Goal: Task Accomplishment & Management: Use online tool/utility

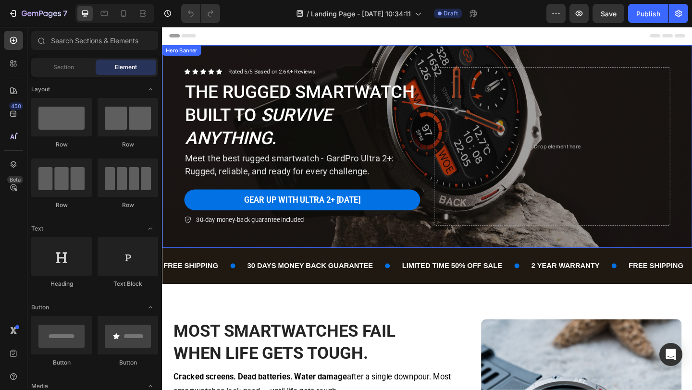
click at [310, 59] on div "Icon Icon Icon Icon Icon Icon List Rated 5/5 Based on 2.6K+ Reviews Text Block …" at bounding box center [450, 157] width 576 height 220
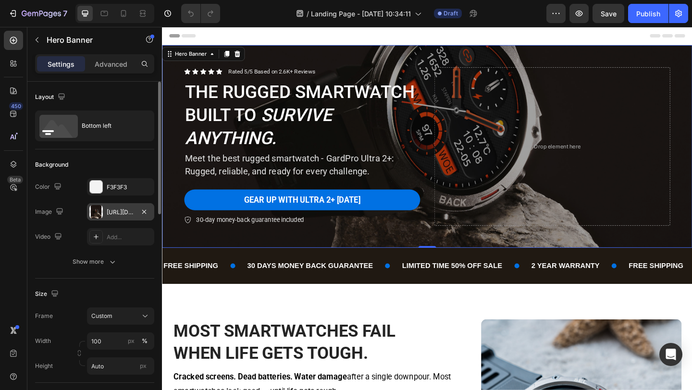
click at [93, 214] on div at bounding box center [95, 211] width 13 height 13
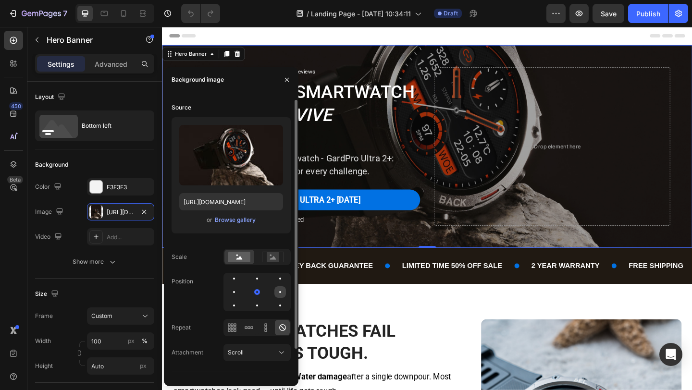
click at [240, 300] on div at bounding box center [234, 306] width 12 height 12
click at [281, 306] on div at bounding box center [280, 306] width 12 height 12
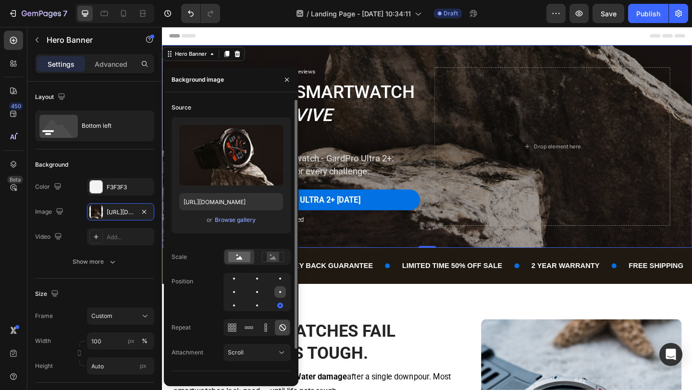
click at [240, 300] on div at bounding box center [234, 306] width 12 height 12
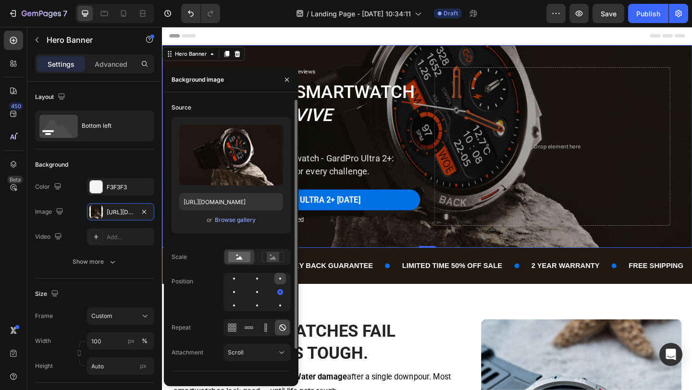
click at [240, 286] on div at bounding box center [234, 292] width 12 height 12
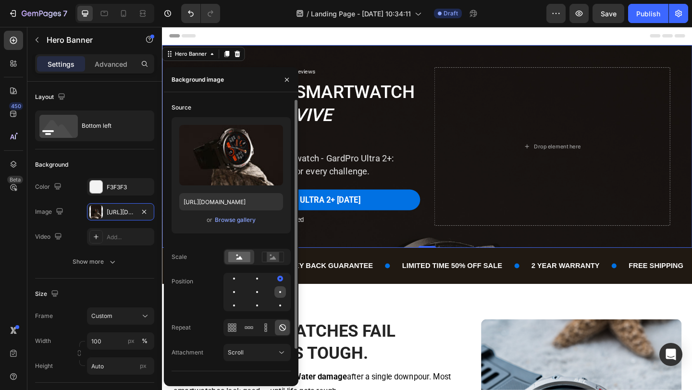
click at [280, 292] on div at bounding box center [280, 292] width 2 height 2
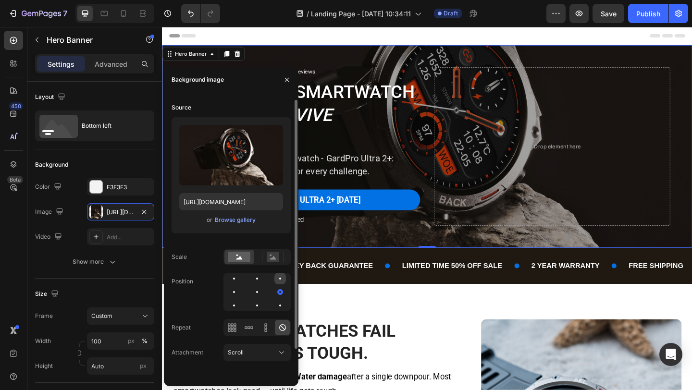
click at [240, 286] on div at bounding box center [234, 292] width 12 height 12
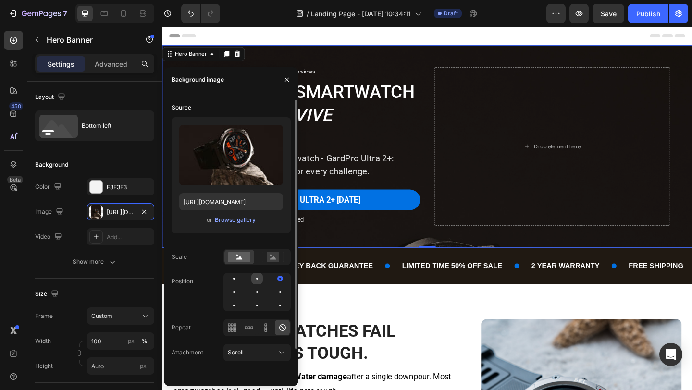
click at [274, 280] on div at bounding box center [280, 279] width 12 height 12
click at [257, 293] on div at bounding box center [257, 292] width 2 height 2
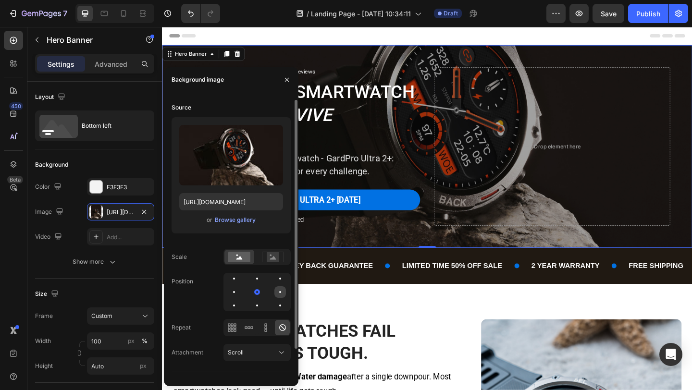
click at [240, 300] on div at bounding box center [234, 306] width 12 height 12
click at [251, 293] on div at bounding box center [257, 292] width 12 height 12
click at [274, 291] on div at bounding box center [280, 292] width 12 height 12
click at [240, 300] on div at bounding box center [234, 306] width 12 height 12
click at [229, 326] on icon at bounding box center [229, 327] width 2 height 2
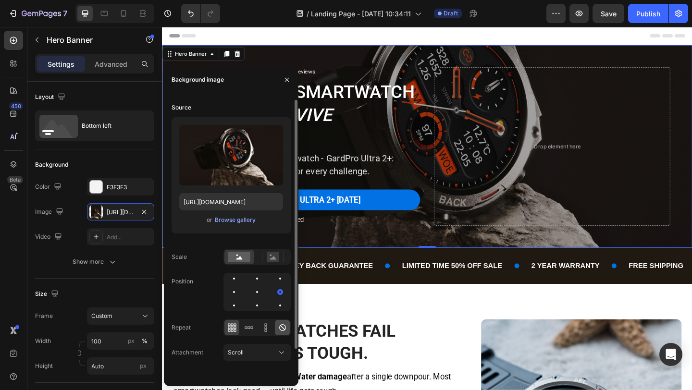
click at [281, 326] on icon at bounding box center [282, 327] width 7 height 7
click at [266, 253] on icon at bounding box center [273, 257] width 22 height 11
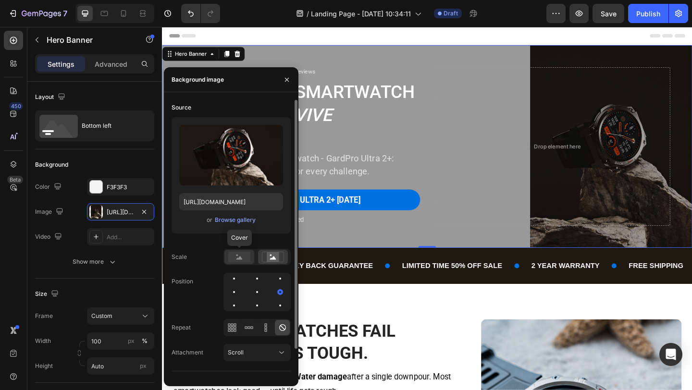
click at [237, 255] on circle at bounding box center [237, 256] width 2 height 2
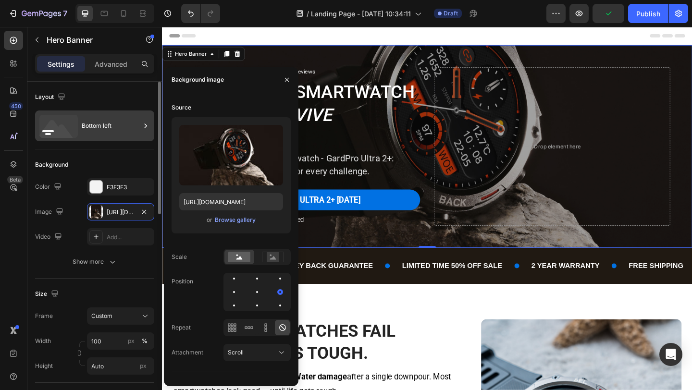
click at [102, 128] on div "Bottom left" at bounding box center [111, 126] width 59 height 22
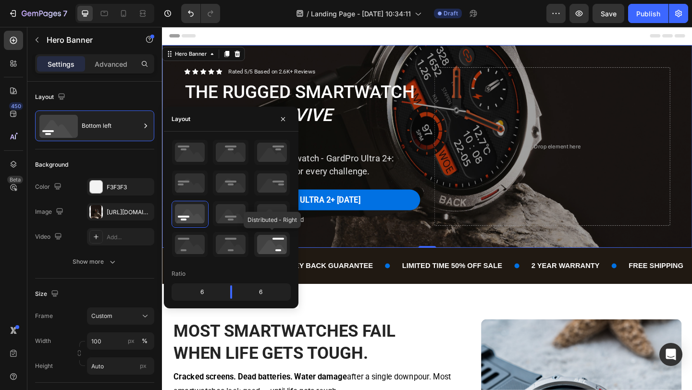
click at [276, 247] on icon at bounding box center [272, 244] width 36 height 25
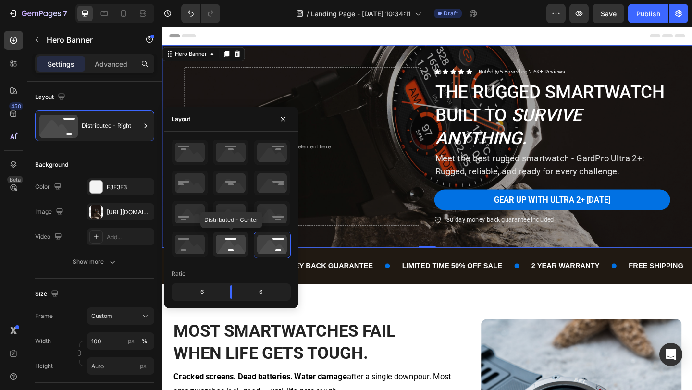
click at [235, 244] on icon at bounding box center [231, 244] width 36 height 25
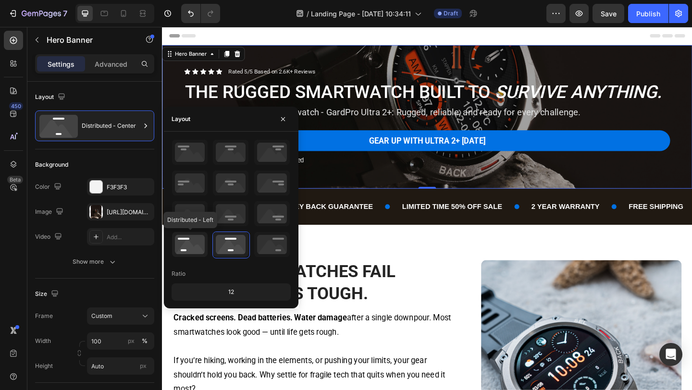
click at [190, 243] on icon at bounding box center [190, 244] width 36 height 25
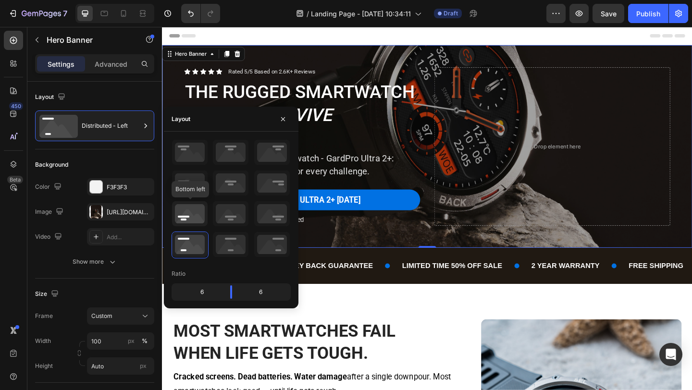
click at [188, 211] on icon at bounding box center [190, 213] width 36 height 25
click at [189, 183] on icon at bounding box center [190, 183] width 36 height 25
click at [187, 209] on icon at bounding box center [190, 213] width 36 height 25
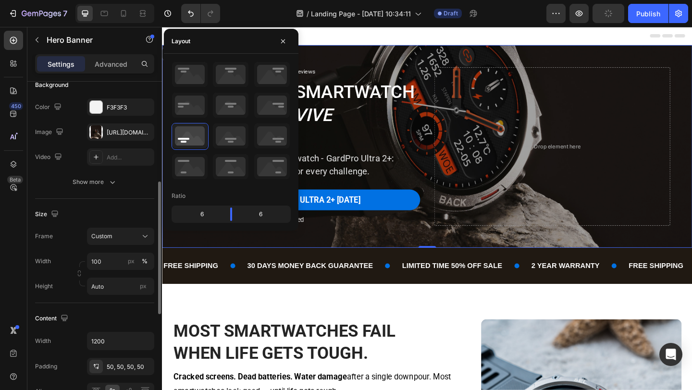
scroll to position [129, 0]
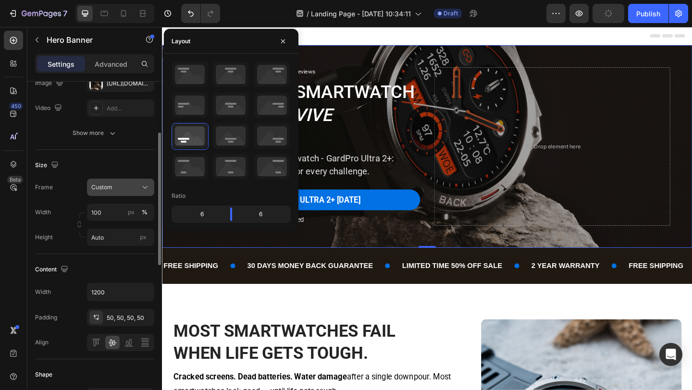
click at [107, 185] on span "Custom" at bounding box center [101, 187] width 21 height 9
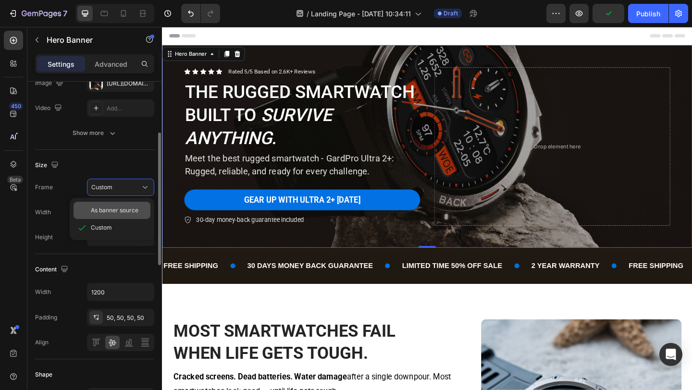
click at [104, 208] on span "As banner source" at bounding box center [115, 210] width 48 height 9
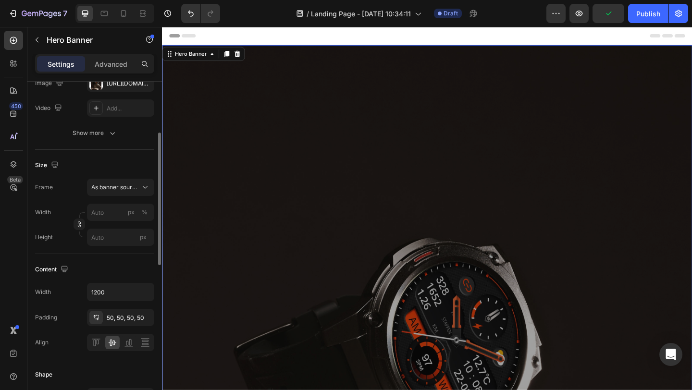
type input "100"
type input "Auto"
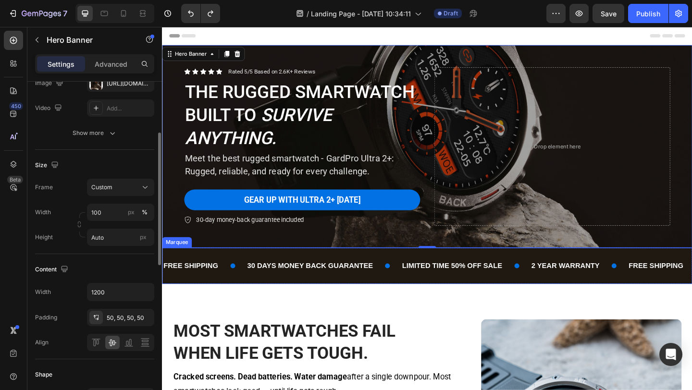
click at [416, 300] on div "FREE SHIPPING Text Block 30 DAYS MONEY BACK GUARANTEE Text Block LIMITED TIME 5…" at bounding box center [450, 286] width 576 height 39
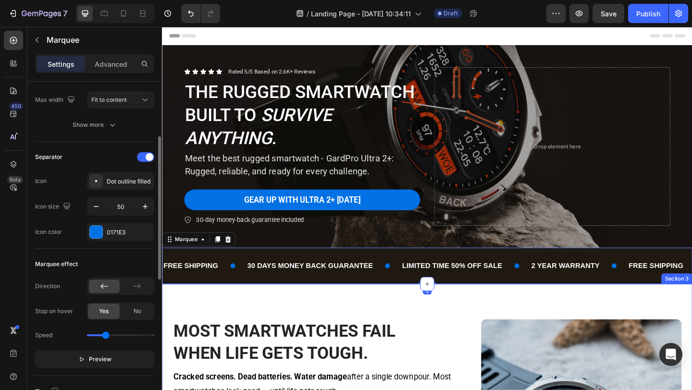
scroll to position [0, 0]
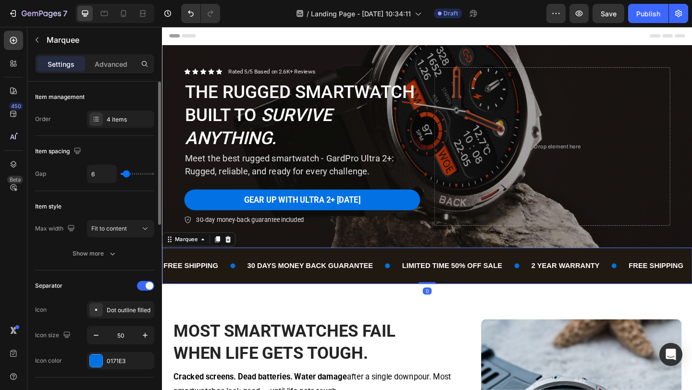
click at [330, 36] on div "Header" at bounding box center [450, 36] width 561 height 19
